Goal: Find specific page/section: Find specific page/section

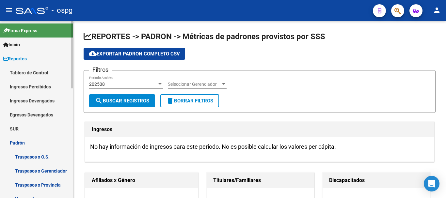
scroll to position [293, 0]
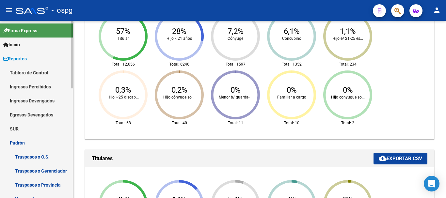
click at [30, 88] on link "Ingresos Percibidos" at bounding box center [36, 87] width 73 height 14
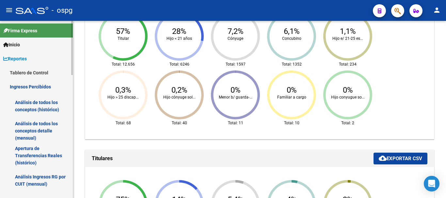
click at [33, 112] on link "Análisis de todos los conceptos (histórico)" at bounding box center [36, 106] width 73 height 25
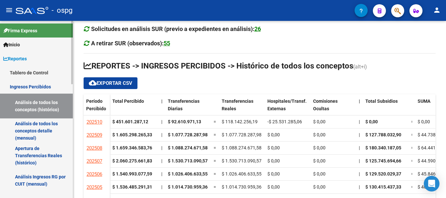
scroll to position [101, 0]
